Goal: Task Accomplishment & Management: Use online tool/utility

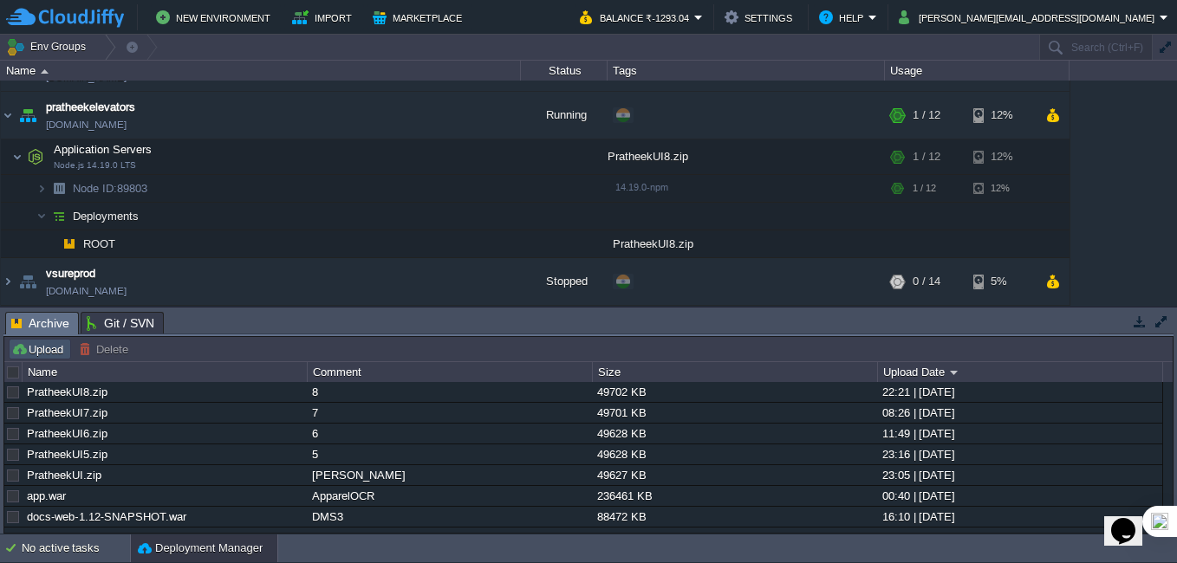
click at [43, 352] on button "Upload" at bounding box center [39, 349] width 57 height 16
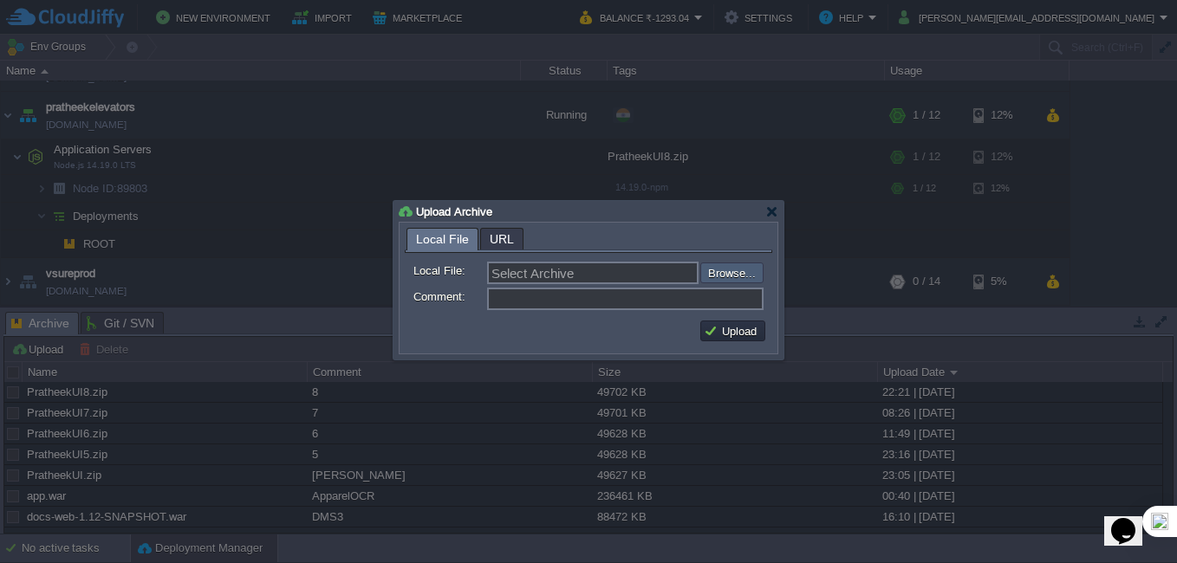
click at [724, 264] on input "file" at bounding box center [653, 273] width 219 height 21
type input "C:\fakepath\PratheekUI9.zip"
type input "PratheekUI9.zip"
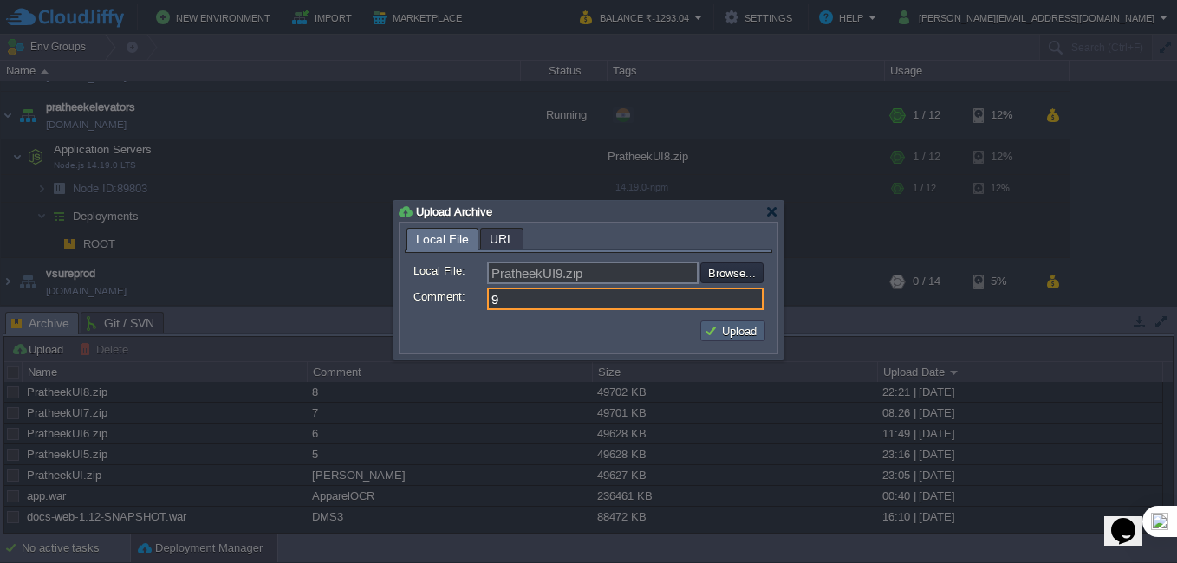
type input "9"
click at [719, 326] on button "Upload" at bounding box center [733, 331] width 58 height 16
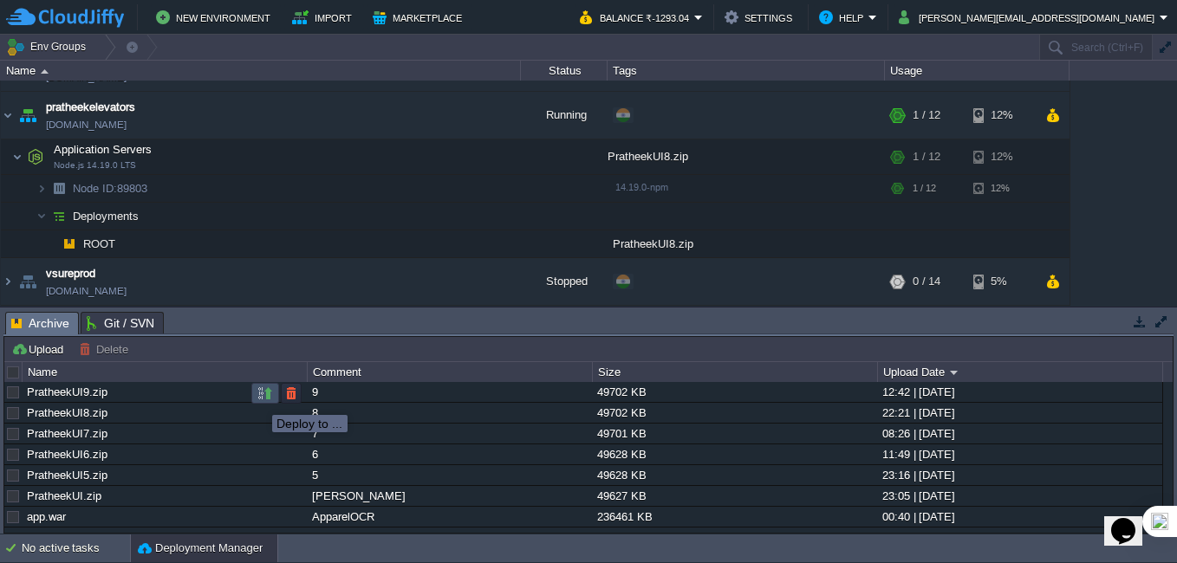
click at [259, 399] on button "button" at bounding box center [265, 394] width 16 height 16
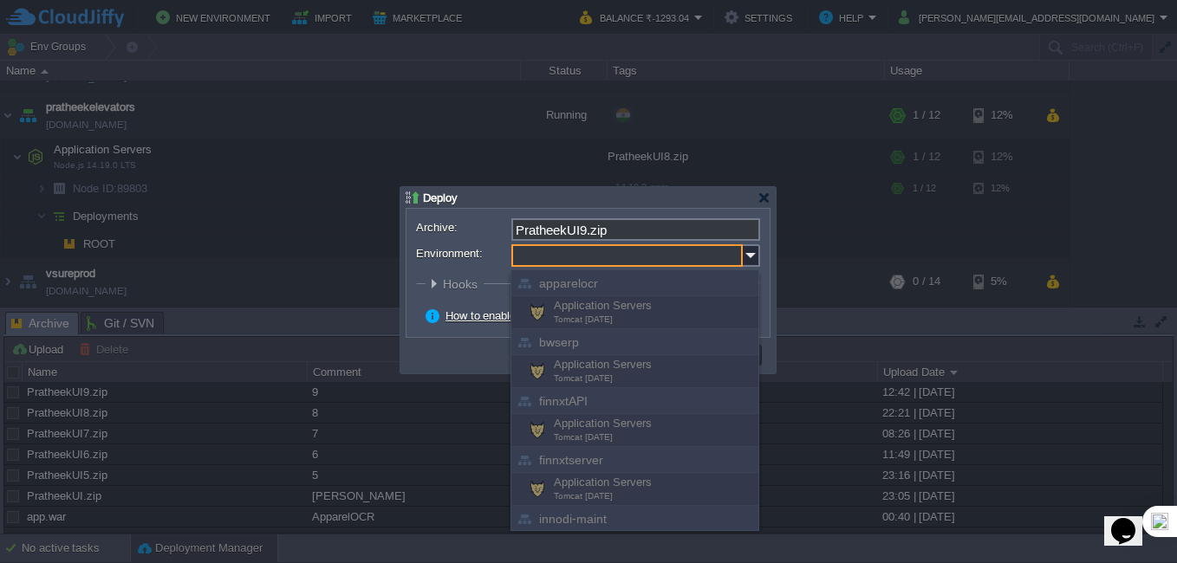
click at [545, 264] on input "Environment:" at bounding box center [626, 255] width 231 height 23
type input "9"
click at [447, 264] on div at bounding box center [588, 255] width 344 height 23
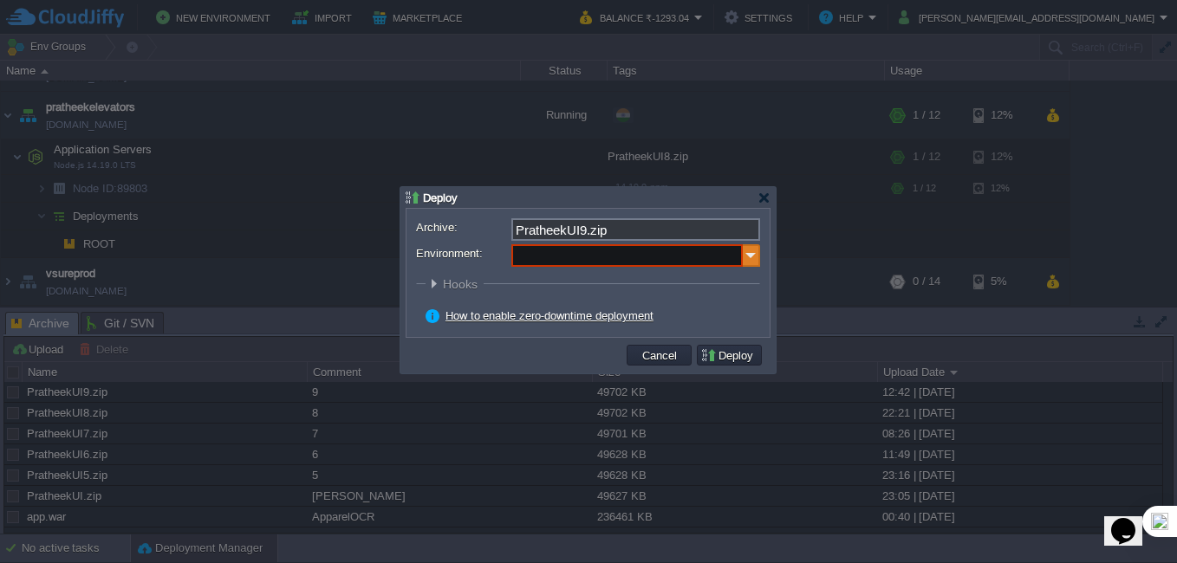
click at [746, 250] on img at bounding box center [751, 255] width 17 height 23
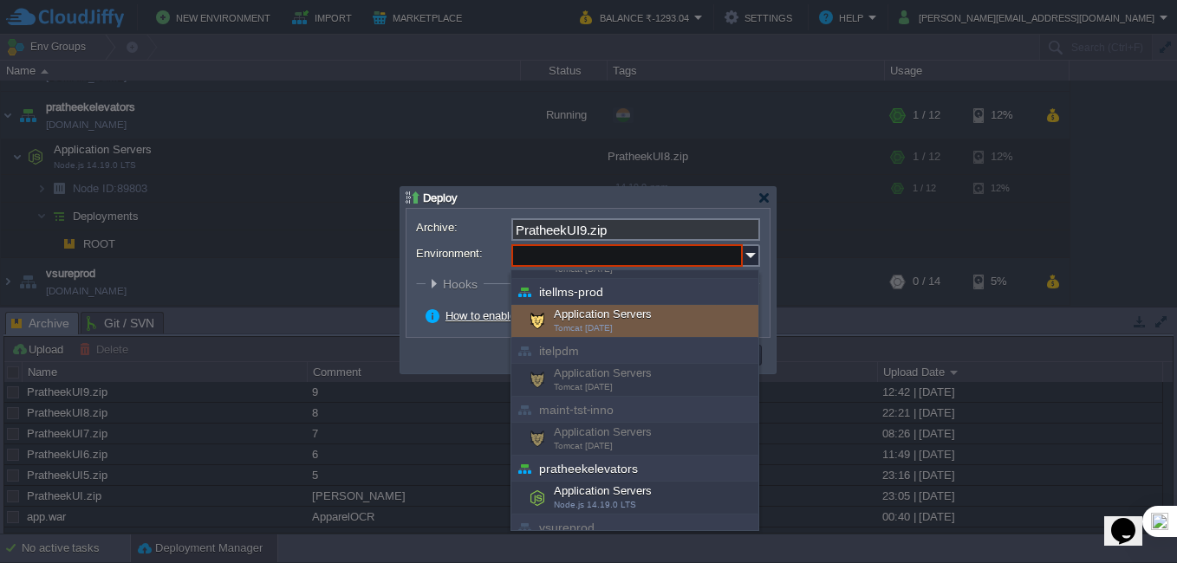
scroll to position [565, 0]
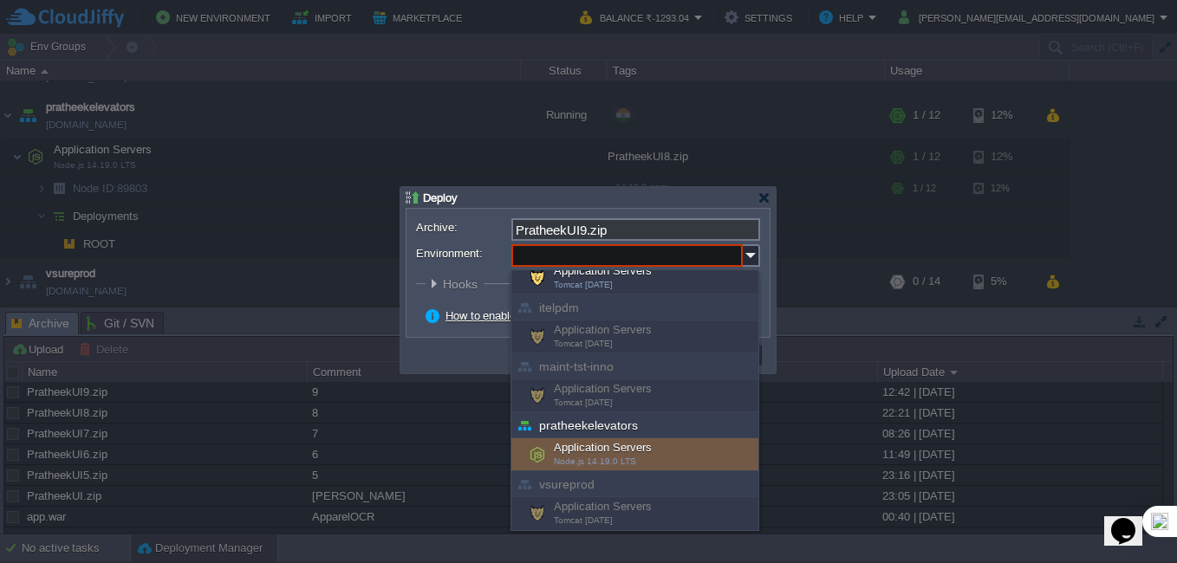
click at [620, 465] on span "Node.js 14.19.0 LTS" at bounding box center [595, 462] width 82 height 10
type input "Application Servers (pratheekelevators)"
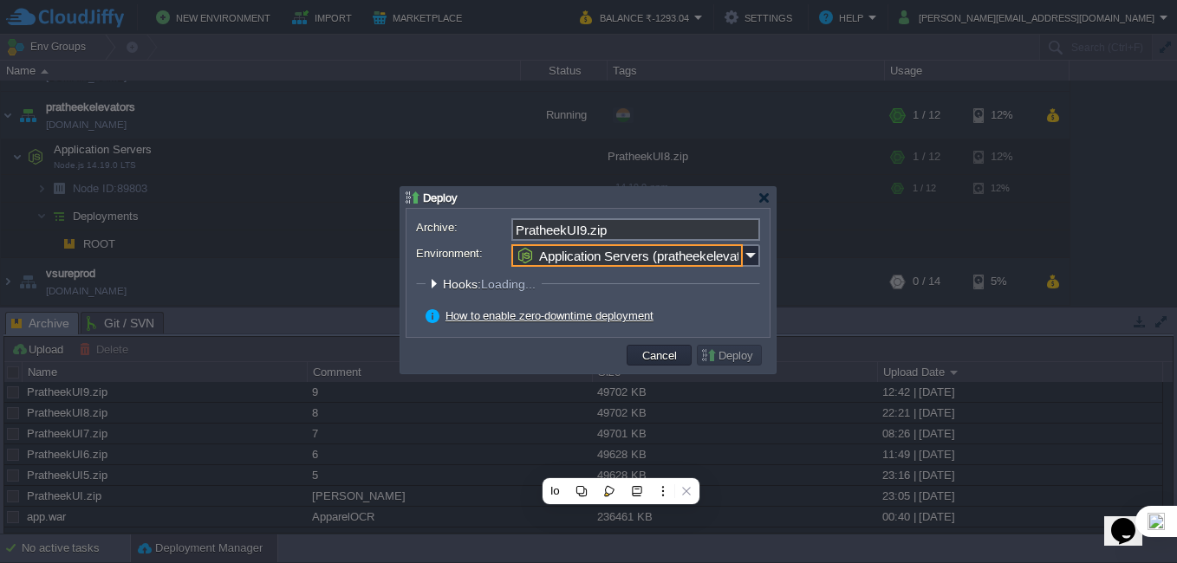
click at [701, 298] on fieldset "Hooks: Loading... Pre Build Post Pre Deploy Post Pre Update Post Loading..." at bounding box center [588, 287] width 344 height 23
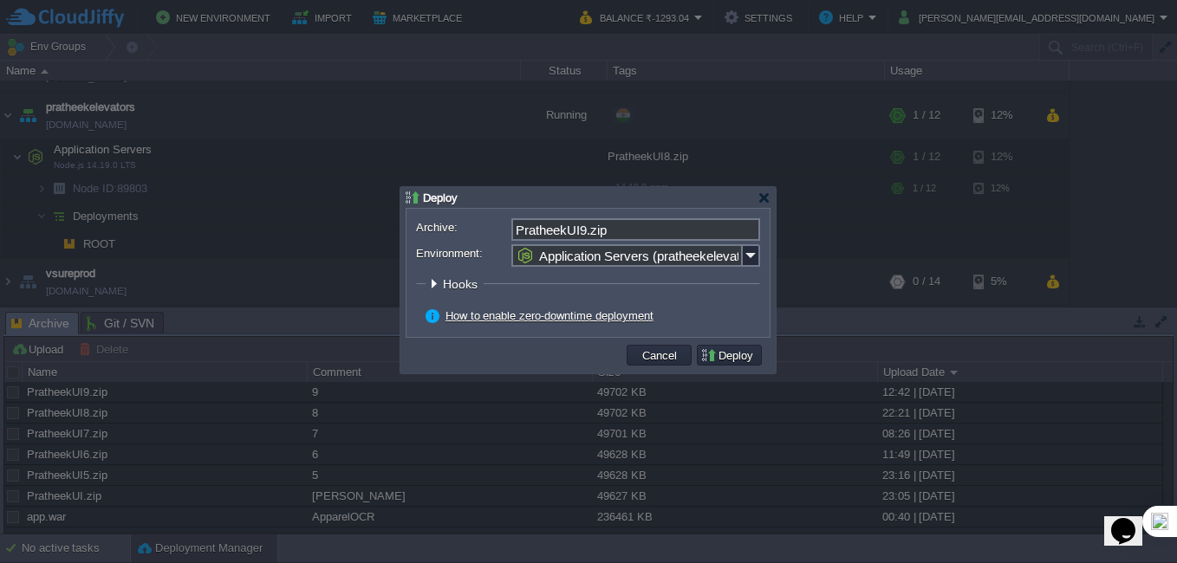
click at [728, 360] on button "Deploy" at bounding box center [729, 355] width 58 height 16
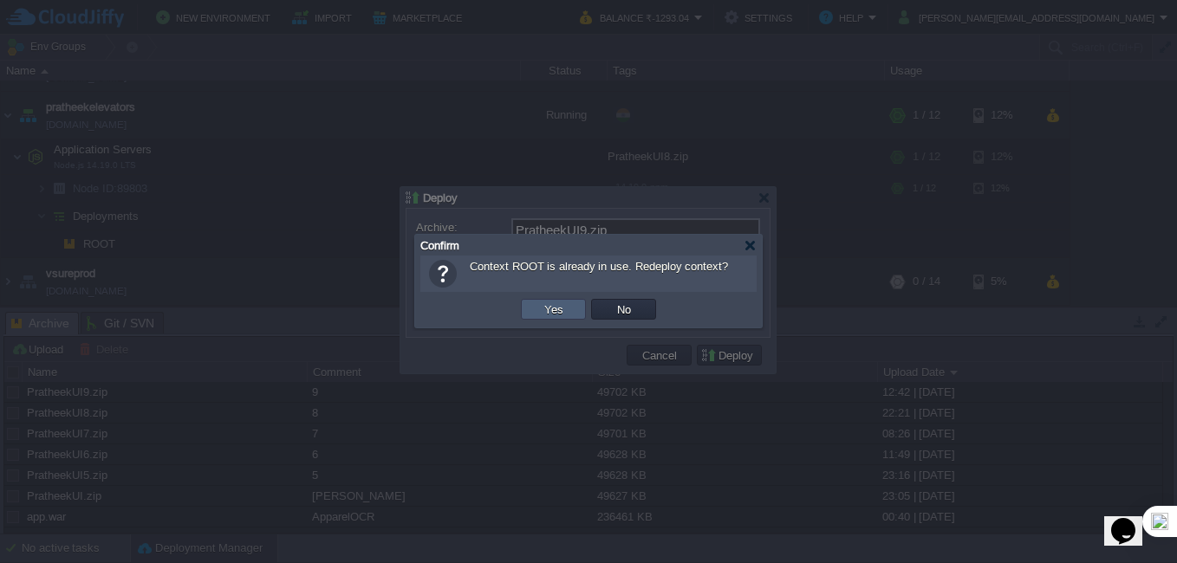
click at [560, 311] on button "Yes" at bounding box center [553, 310] width 29 height 16
